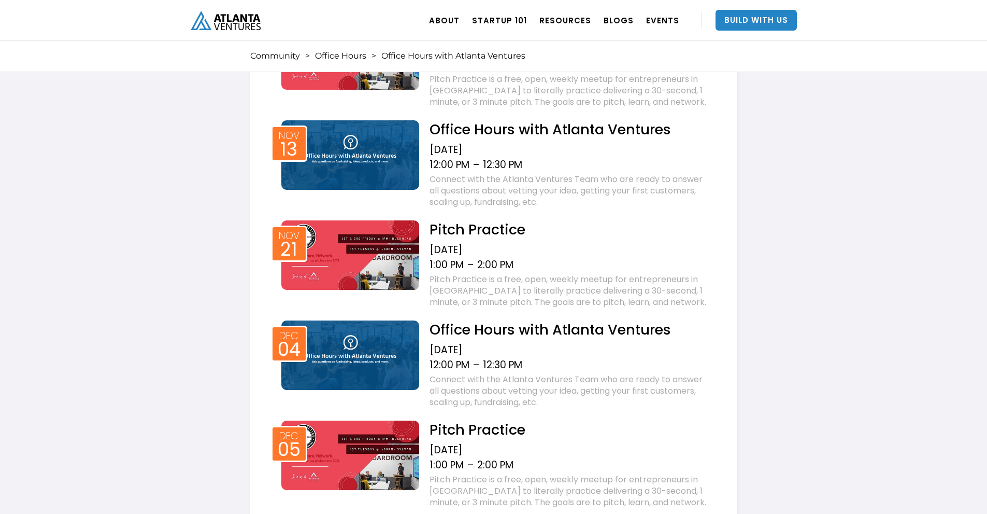
scroll to position [1762, 0]
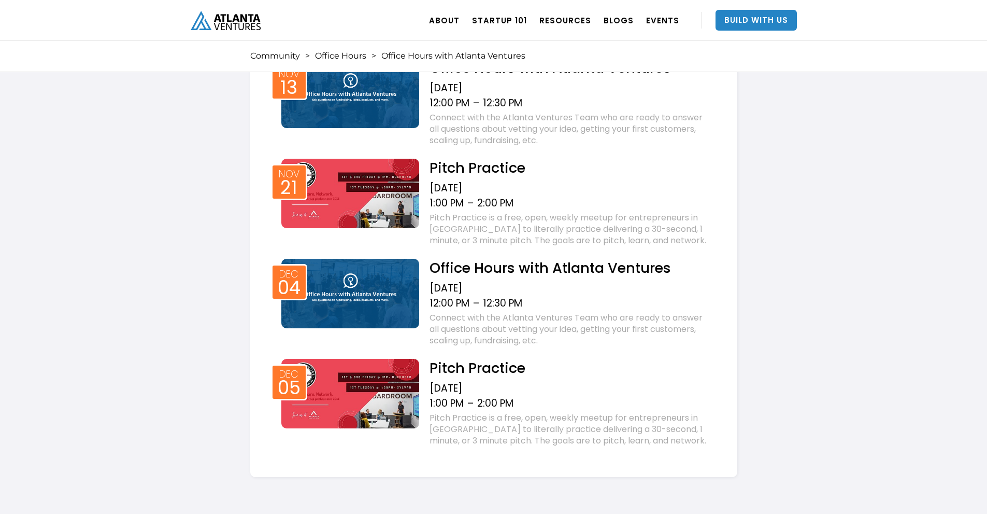
click at [191, 26] on img "home" at bounding box center [226, 20] width 70 height 19
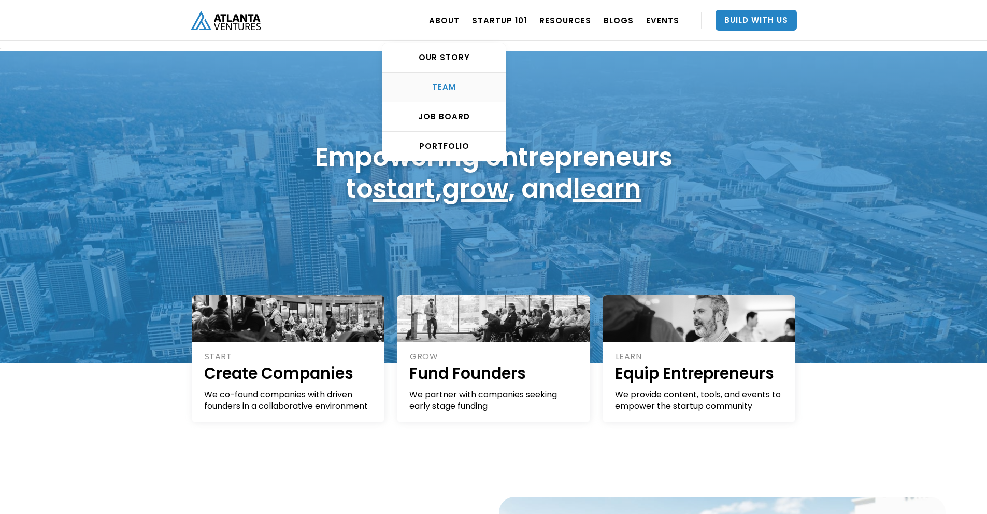
click at [456, 85] on div "TEAM" at bounding box center [444, 87] width 123 height 10
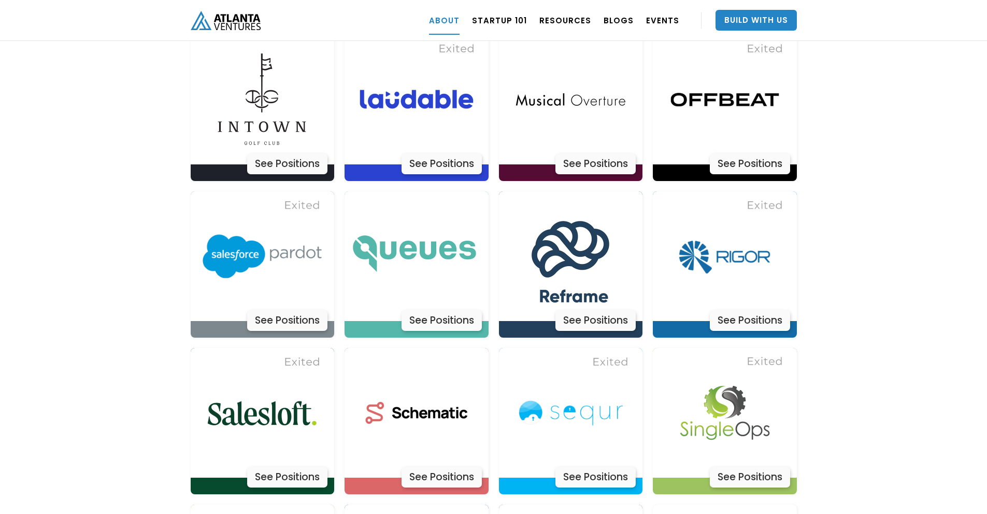
scroll to position [2974, 0]
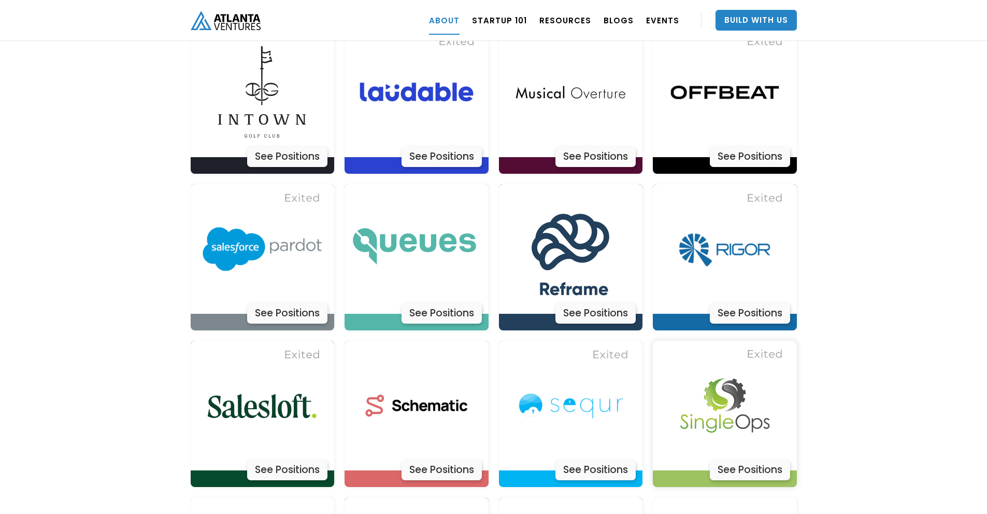
click at [761, 459] on div "See Positions" at bounding box center [750, 469] width 80 height 21
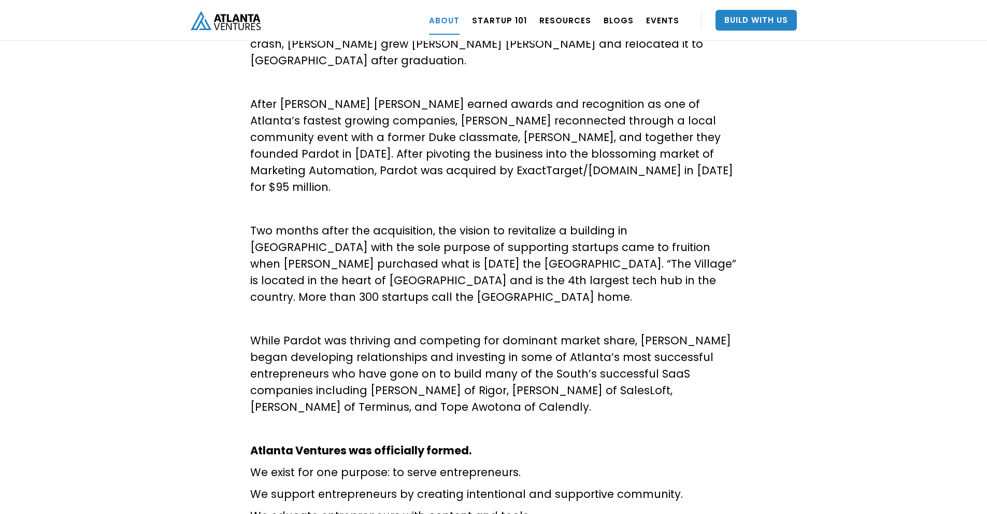
scroll to position [467, 0]
